Goal: Task Accomplishment & Management: Use online tool/utility

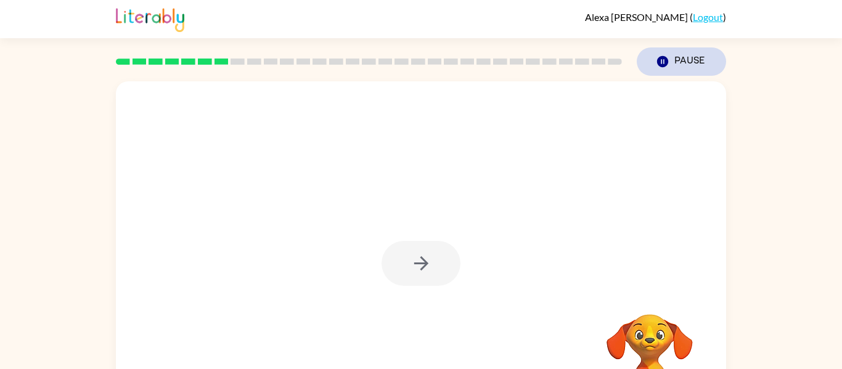
click at [663, 57] on icon "button" at bounding box center [662, 61] width 11 height 11
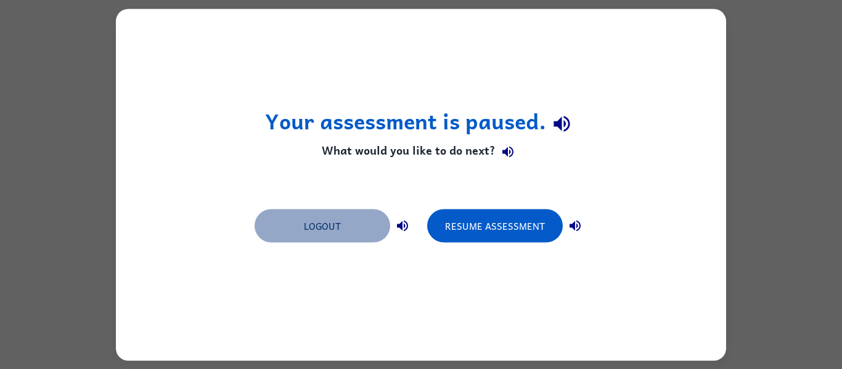
click at [380, 239] on button "Logout" at bounding box center [323, 225] width 136 height 33
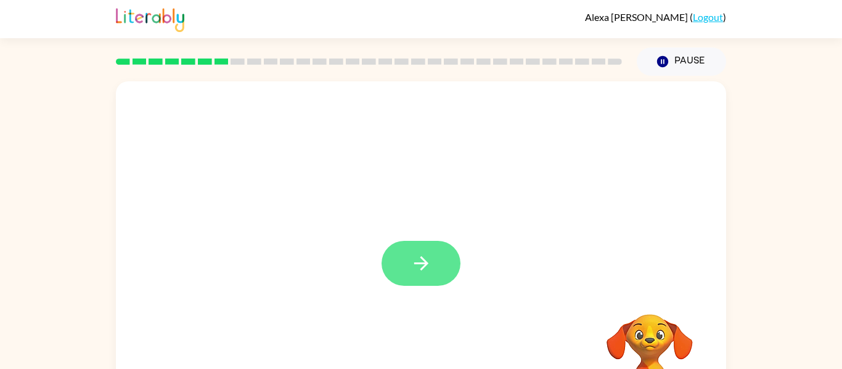
click at [412, 261] on icon "button" at bounding box center [422, 264] width 22 height 22
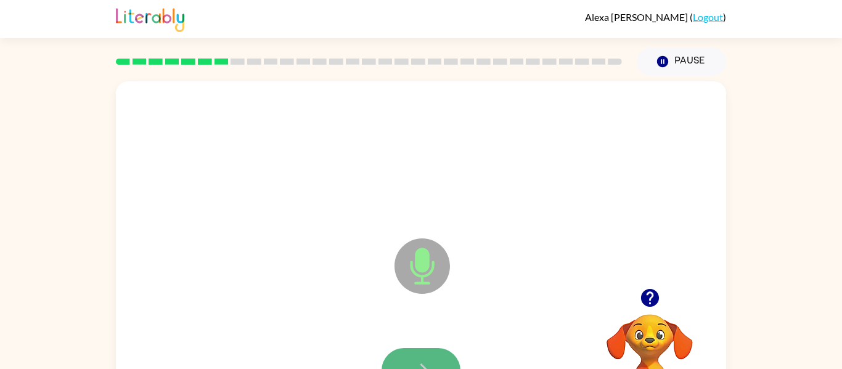
click at [429, 366] on icon "button" at bounding box center [422, 371] width 22 height 22
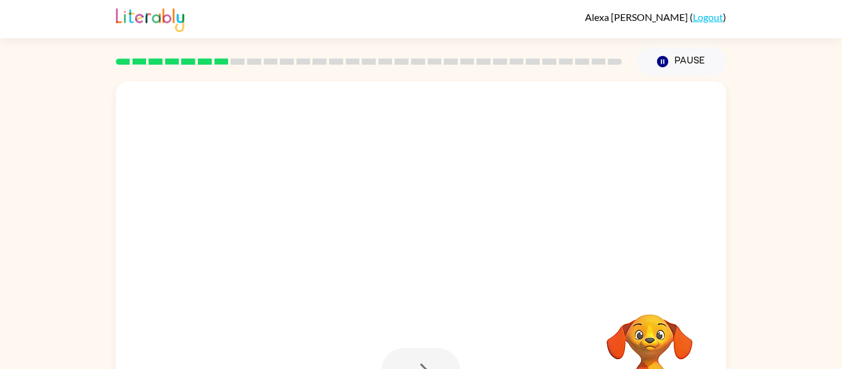
click at [435, 355] on div at bounding box center [421, 370] width 79 height 45
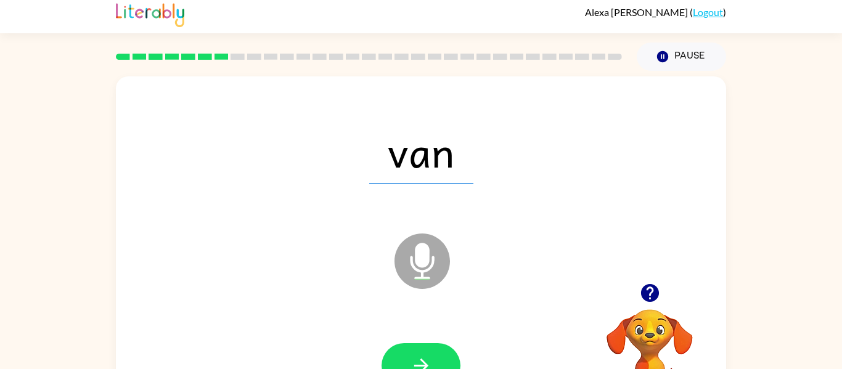
scroll to position [2, 0]
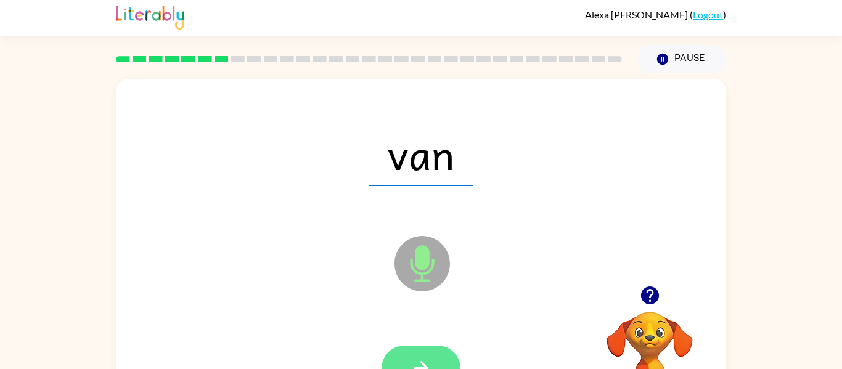
click at [434, 357] on button "button" at bounding box center [421, 368] width 79 height 45
click at [434, 360] on button "button" at bounding box center [421, 368] width 79 height 45
click at [433, 361] on button "button" at bounding box center [421, 368] width 79 height 45
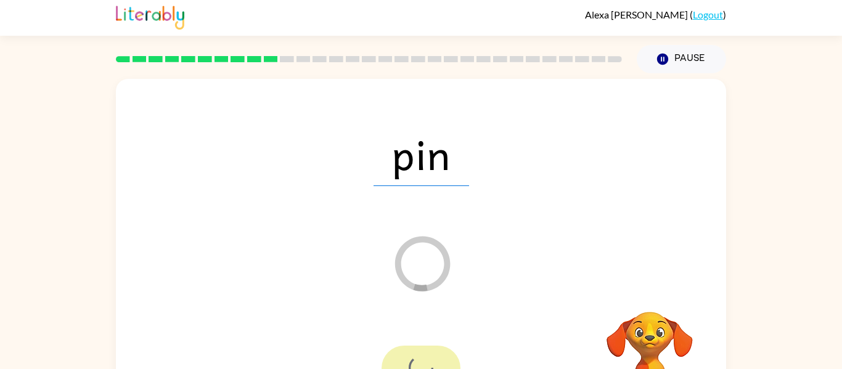
click at [433, 361] on div at bounding box center [421, 368] width 79 height 45
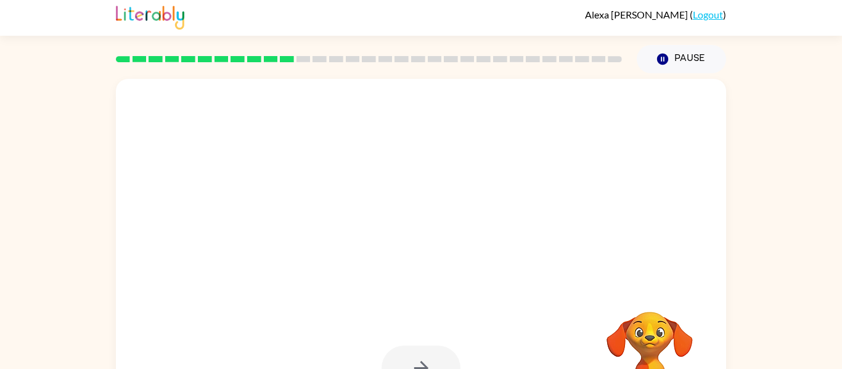
click at [433, 361] on div at bounding box center [421, 368] width 79 height 45
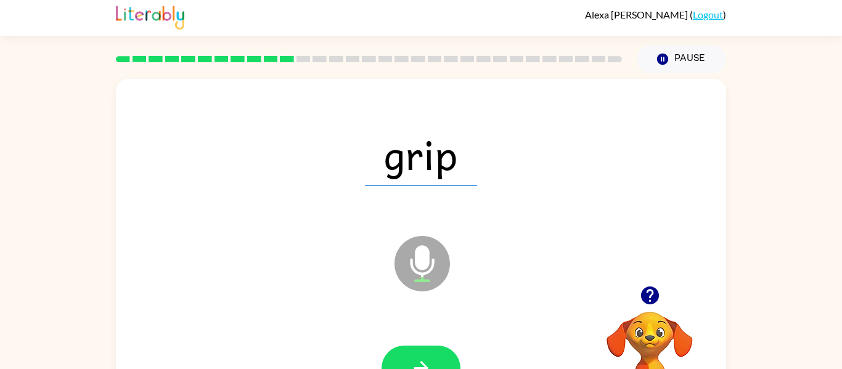
click at [433, 361] on button "button" at bounding box center [421, 368] width 79 height 45
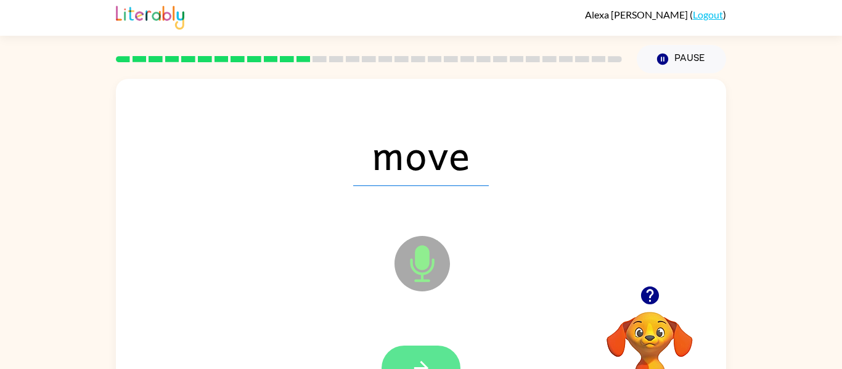
click at [433, 350] on button "button" at bounding box center [421, 368] width 79 height 45
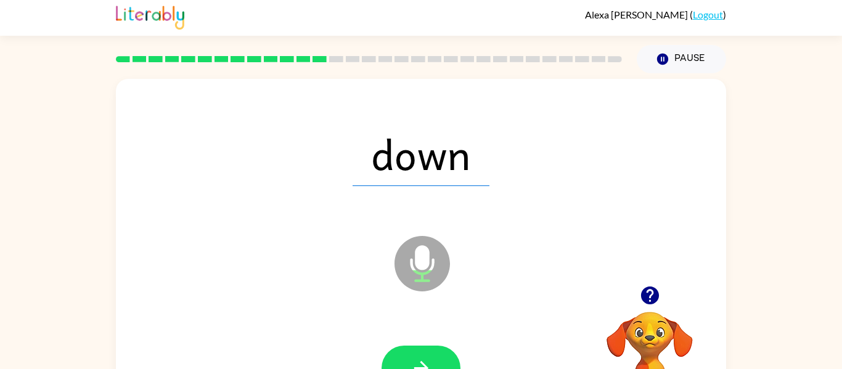
click at [435, 317] on icon "Microphone The Microphone is here when it is your turn to talk" at bounding box center [483, 279] width 185 height 92
click at [430, 348] on button "button" at bounding box center [421, 368] width 79 height 45
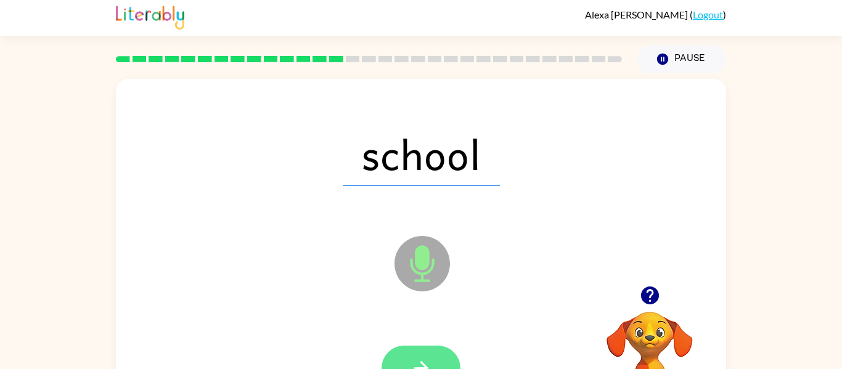
click at [423, 346] on button "button" at bounding box center [421, 368] width 79 height 45
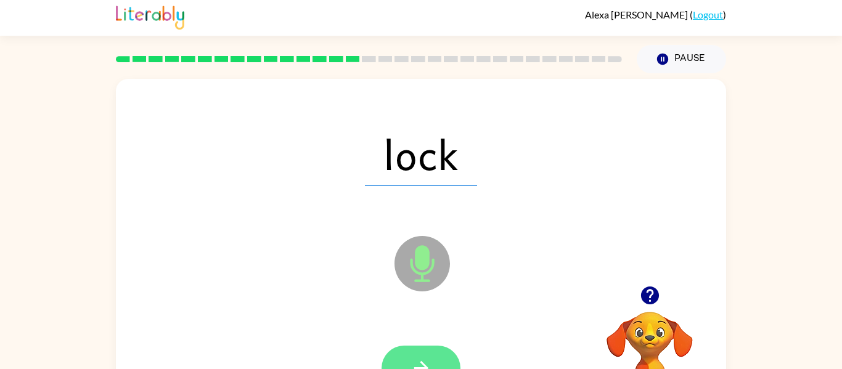
click at [423, 348] on button "button" at bounding box center [421, 368] width 79 height 45
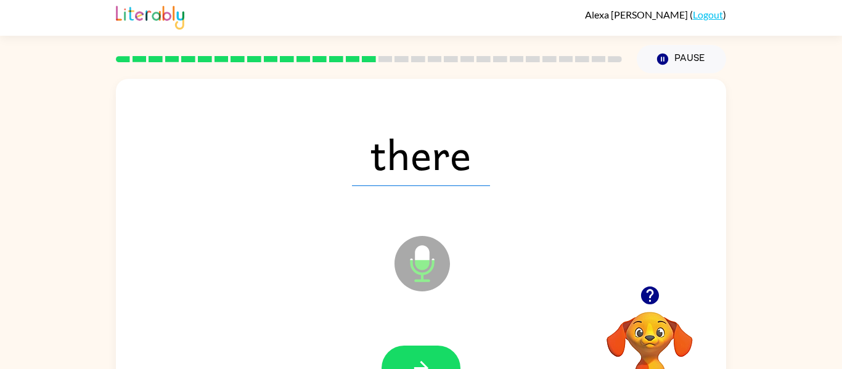
click at [423, 348] on button "button" at bounding box center [421, 368] width 79 height 45
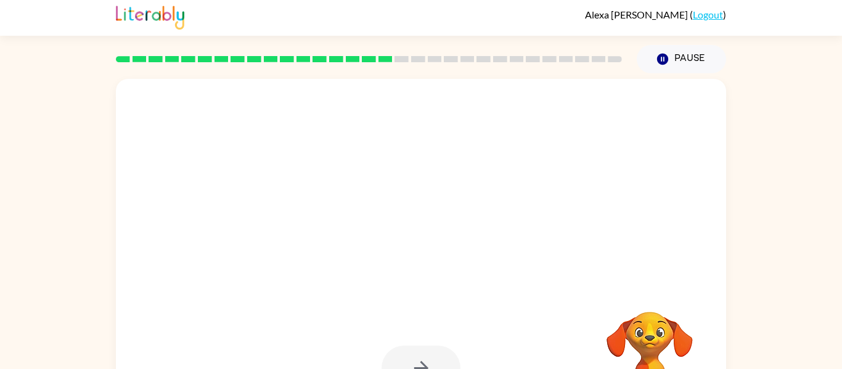
click at [423, 348] on div at bounding box center [421, 368] width 79 height 45
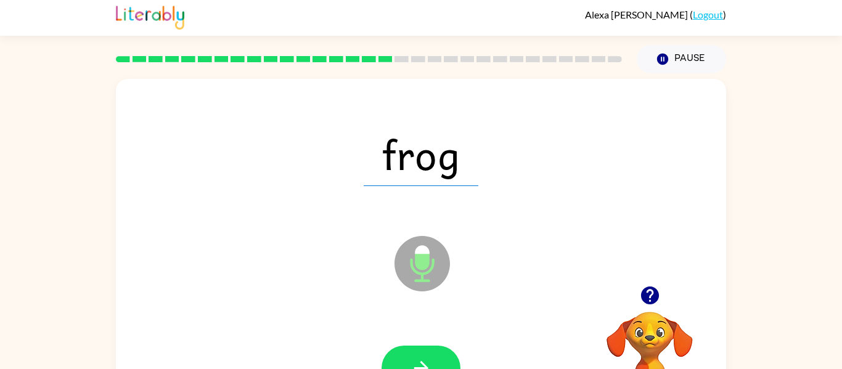
click at [423, 348] on button "button" at bounding box center [421, 368] width 79 height 45
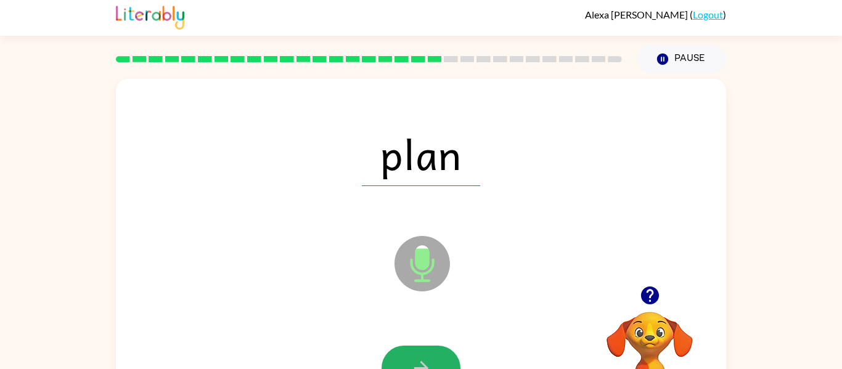
click at [423, 348] on button "button" at bounding box center [421, 368] width 79 height 45
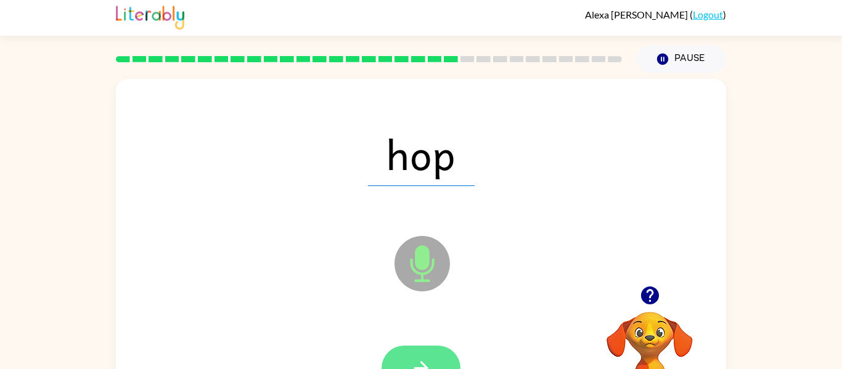
click at [422, 350] on button "button" at bounding box center [421, 368] width 79 height 45
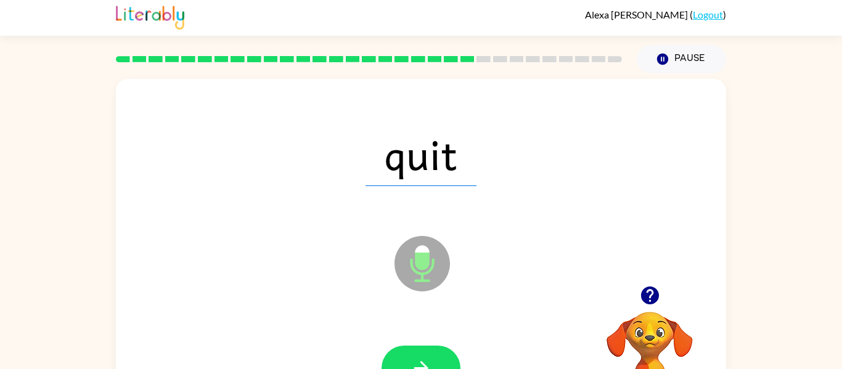
click at [422, 350] on button "button" at bounding box center [421, 368] width 79 height 45
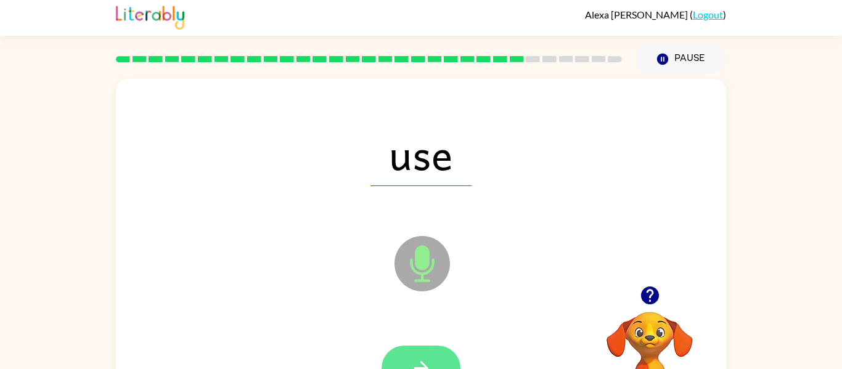
click at [423, 358] on icon "button" at bounding box center [422, 369] width 22 height 22
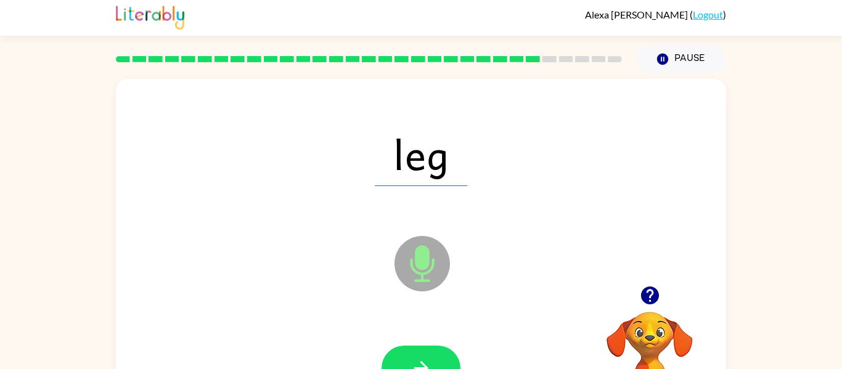
click at [423, 358] on icon "button" at bounding box center [422, 369] width 22 height 22
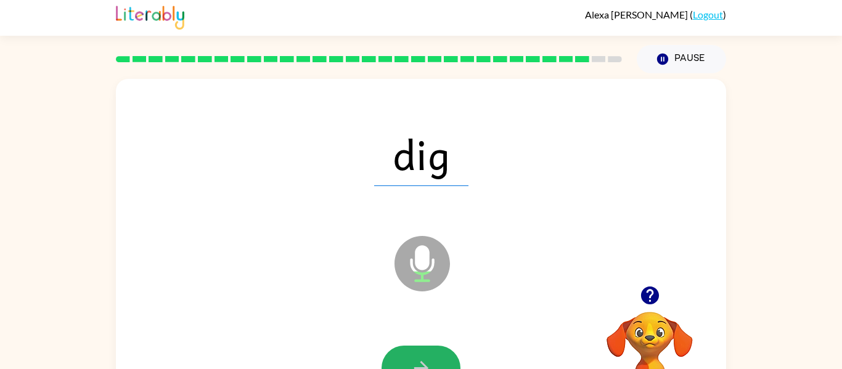
click at [423, 358] on icon "button" at bounding box center [422, 369] width 22 height 22
